Goal: Task Accomplishment & Management: Use online tool/utility

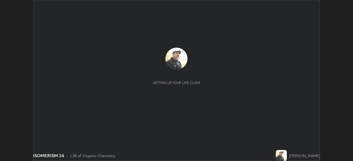
scroll to position [161, 352]
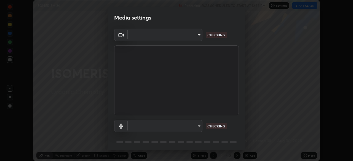
type input "85d16ec95aa84cac57c58139e5cfc4bfb0706547449b22b2f8fda69051d4463f"
click at [196, 126] on body "Erase all ISOMERISM 24 Recording WAS SCHEDULED TO START AT 12:55 PM Settings ST…" at bounding box center [176, 80] width 353 height 161
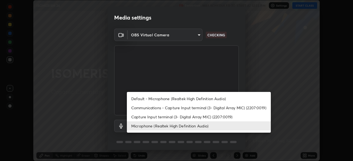
click at [199, 98] on li "Default - Microphone (Realtek High Definition Audio)" at bounding box center [199, 98] width 144 height 9
type input "default"
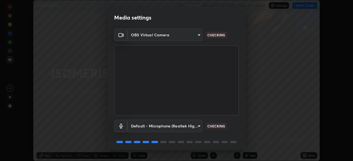
scroll to position [20, 0]
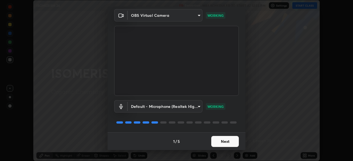
click at [223, 138] on button "Next" at bounding box center [225, 141] width 28 height 11
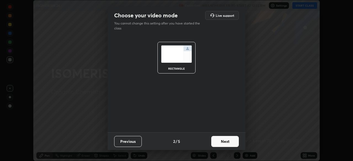
click at [223, 140] on button "Next" at bounding box center [225, 141] width 28 height 11
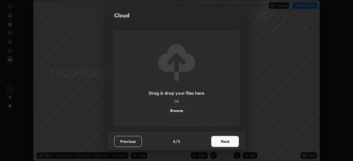
click at [224, 142] on button "Next" at bounding box center [225, 141] width 28 height 11
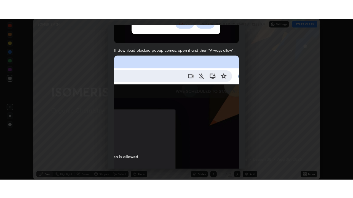
scroll to position [132, 0]
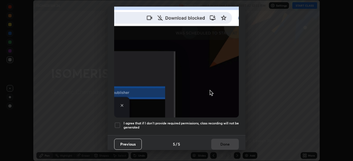
click at [212, 121] on h5 "I agree that if I don't provide required permissions, class recording will not …" at bounding box center [180, 125] width 115 height 9
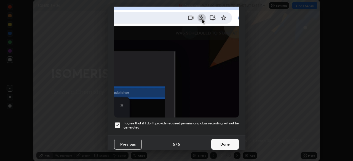
click at [219, 141] on button "Done" at bounding box center [225, 144] width 28 height 11
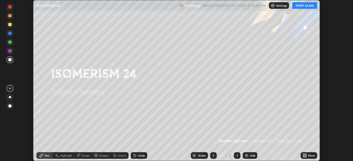
click at [298, 6] on button "START CLASS" at bounding box center [304, 5] width 25 height 7
click at [245, 156] on img at bounding box center [246, 155] width 4 height 4
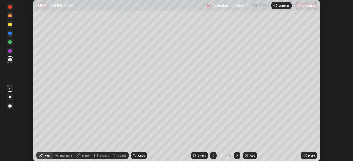
click at [307, 155] on div "More" at bounding box center [308, 155] width 17 height 7
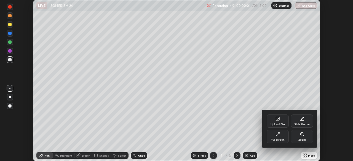
click at [280, 135] on div "Full screen" at bounding box center [277, 136] width 22 height 13
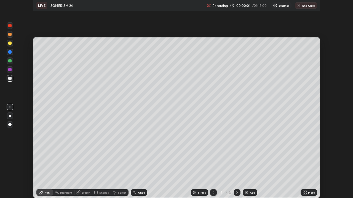
scroll to position [198, 353]
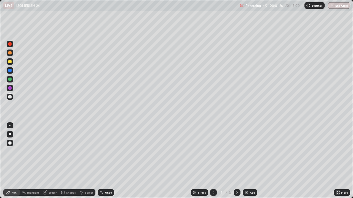
click at [108, 161] on div "Undo" at bounding box center [108, 192] width 7 height 3
click at [247, 161] on img at bounding box center [246, 193] width 4 height 4
click at [53, 161] on div "Eraser" at bounding box center [52, 192] width 8 height 3
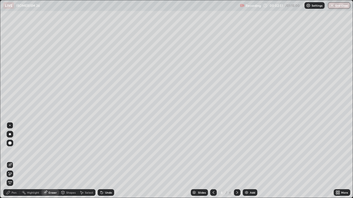
click at [15, 161] on div "Pen" at bounding box center [14, 192] width 5 height 3
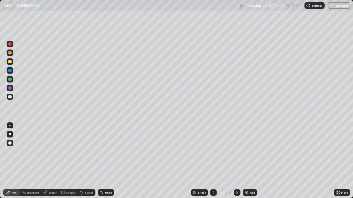
click at [9, 61] on div at bounding box center [9, 61] width 3 height 3
click at [11, 97] on div at bounding box center [9, 96] width 3 height 3
click at [11, 62] on div at bounding box center [9, 61] width 3 height 3
click at [11, 97] on div at bounding box center [9, 96] width 3 height 3
click at [246, 161] on img at bounding box center [246, 193] width 4 height 4
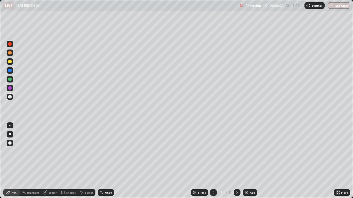
click at [102, 161] on icon at bounding box center [102, 193] width 2 height 2
click at [11, 63] on div at bounding box center [10, 61] width 7 height 7
click at [13, 161] on div "Pen" at bounding box center [14, 192] width 5 height 3
click at [56, 161] on div "Eraser" at bounding box center [52, 192] width 8 height 3
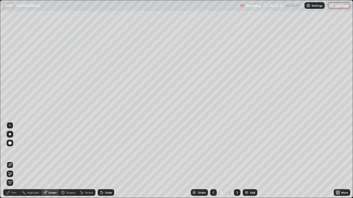
click at [10, 161] on icon at bounding box center [8, 193] width 4 height 4
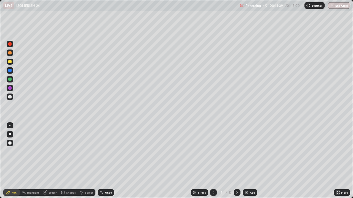
click at [247, 161] on img at bounding box center [246, 193] width 4 height 4
click at [52, 161] on div "Eraser" at bounding box center [52, 192] width 8 height 3
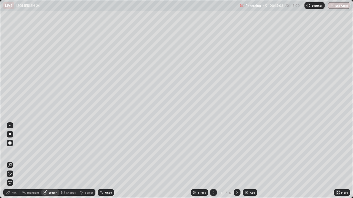
click at [13, 161] on div "Pen" at bounding box center [14, 192] width 5 height 3
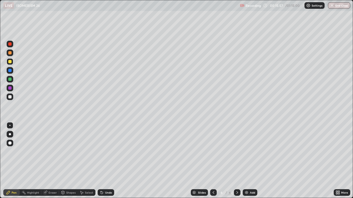
click at [10, 97] on div at bounding box center [9, 96] width 3 height 3
click at [212, 161] on div at bounding box center [213, 193] width 7 height 7
click at [236, 161] on icon at bounding box center [237, 193] width 4 height 4
click at [51, 161] on div "Eraser" at bounding box center [52, 192] width 8 height 3
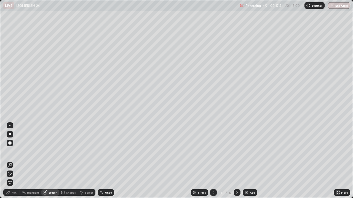
click at [13, 161] on div "Pen" at bounding box center [14, 192] width 5 height 3
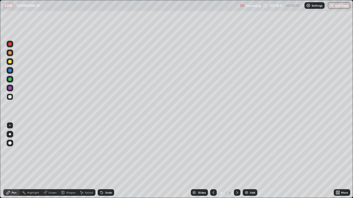
click at [50, 161] on div "Eraser" at bounding box center [52, 192] width 8 height 3
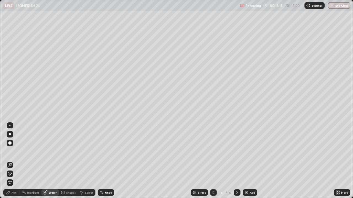
click at [12, 161] on div "Pen" at bounding box center [14, 192] width 5 height 3
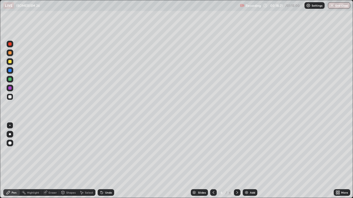
click at [11, 161] on div "Pen" at bounding box center [11, 193] width 17 height 7
click at [48, 161] on div "Eraser" at bounding box center [52, 192] width 8 height 3
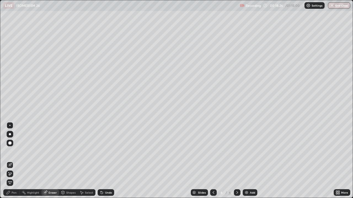
click at [12, 161] on div "Pen" at bounding box center [14, 192] width 5 height 3
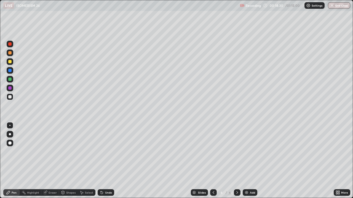
click at [9, 62] on div at bounding box center [9, 61] width 3 height 3
click at [213, 161] on icon at bounding box center [213, 193] width 4 height 4
click at [236, 161] on icon at bounding box center [237, 193] width 4 height 4
click at [52, 161] on div "Eraser" at bounding box center [52, 192] width 8 height 3
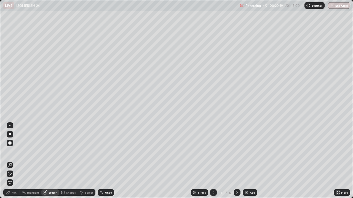
click at [13, 161] on div "Pen" at bounding box center [14, 192] width 5 height 3
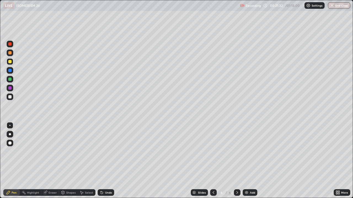
click at [111, 161] on div "Undo" at bounding box center [106, 193] width 17 height 7
click at [112, 161] on div "Undo" at bounding box center [106, 193] width 17 height 7
click at [247, 161] on img at bounding box center [246, 193] width 4 height 4
click at [10, 97] on div at bounding box center [9, 96] width 3 height 3
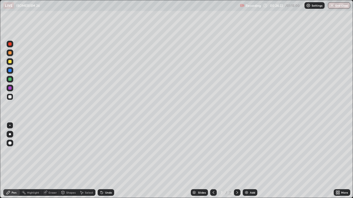
click at [106, 161] on div "Undo" at bounding box center [108, 192] width 7 height 3
click at [107, 161] on div "Undo" at bounding box center [108, 192] width 7 height 3
click at [12, 62] on div at bounding box center [10, 61] width 7 height 7
click at [104, 161] on div "Undo" at bounding box center [106, 193] width 17 height 7
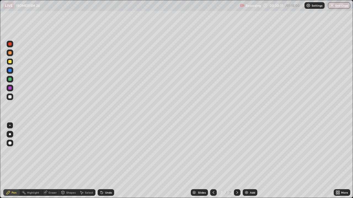
click at [245, 161] on img at bounding box center [246, 193] width 4 height 4
click at [11, 98] on div at bounding box center [10, 97] width 7 height 7
click at [212, 161] on div at bounding box center [213, 192] width 7 height 11
click at [213, 161] on icon at bounding box center [213, 193] width 4 height 4
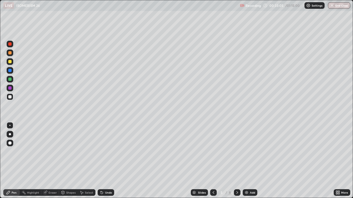
click at [236, 161] on icon at bounding box center [237, 193] width 4 height 4
click at [237, 161] on icon at bounding box center [237, 193] width 4 height 4
click at [251, 161] on div "Add" at bounding box center [249, 193] width 15 height 7
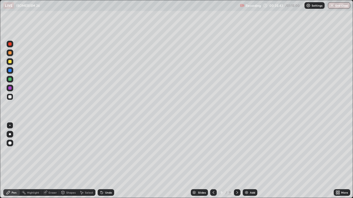
click at [108, 161] on div "Undo" at bounding box center [108, 192] width 7 height 3
click at [54, 161] on div "Eraser" at bounding box center [52, 192] width 8 height 3
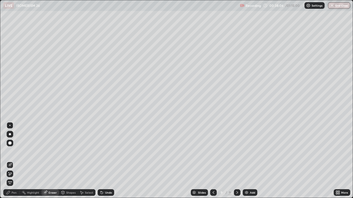
click at [248, 161] on img at bounding box center [246, 193] width 4 height 4
click at [12, 161] on div "Pen" at bounding box center [14, 192] width 5 height 3
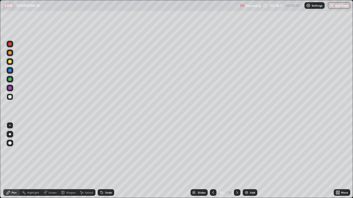
click at [10, 62] on div at bounding box center [9, 61] width 3 height 3
